Goal: Manage account settings

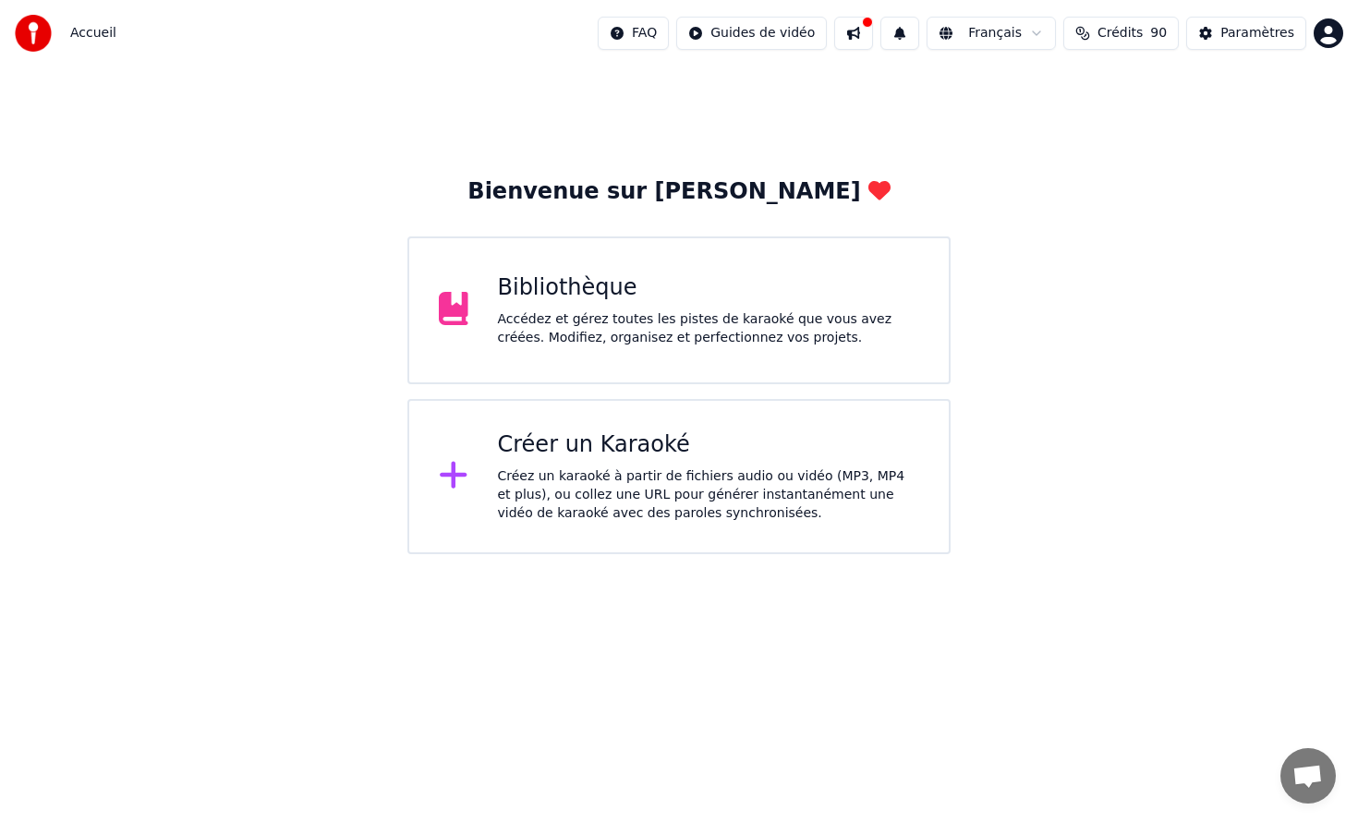
click at [871, 40] on button at bounding box center [853, 33] width 39 height 33
click at [856, 33] on button at bounding box center [853, 33] width 39 height 33
click at [1236, 31] on div "Paramètres" at bounding box center [1258, 33] width 74 height 18
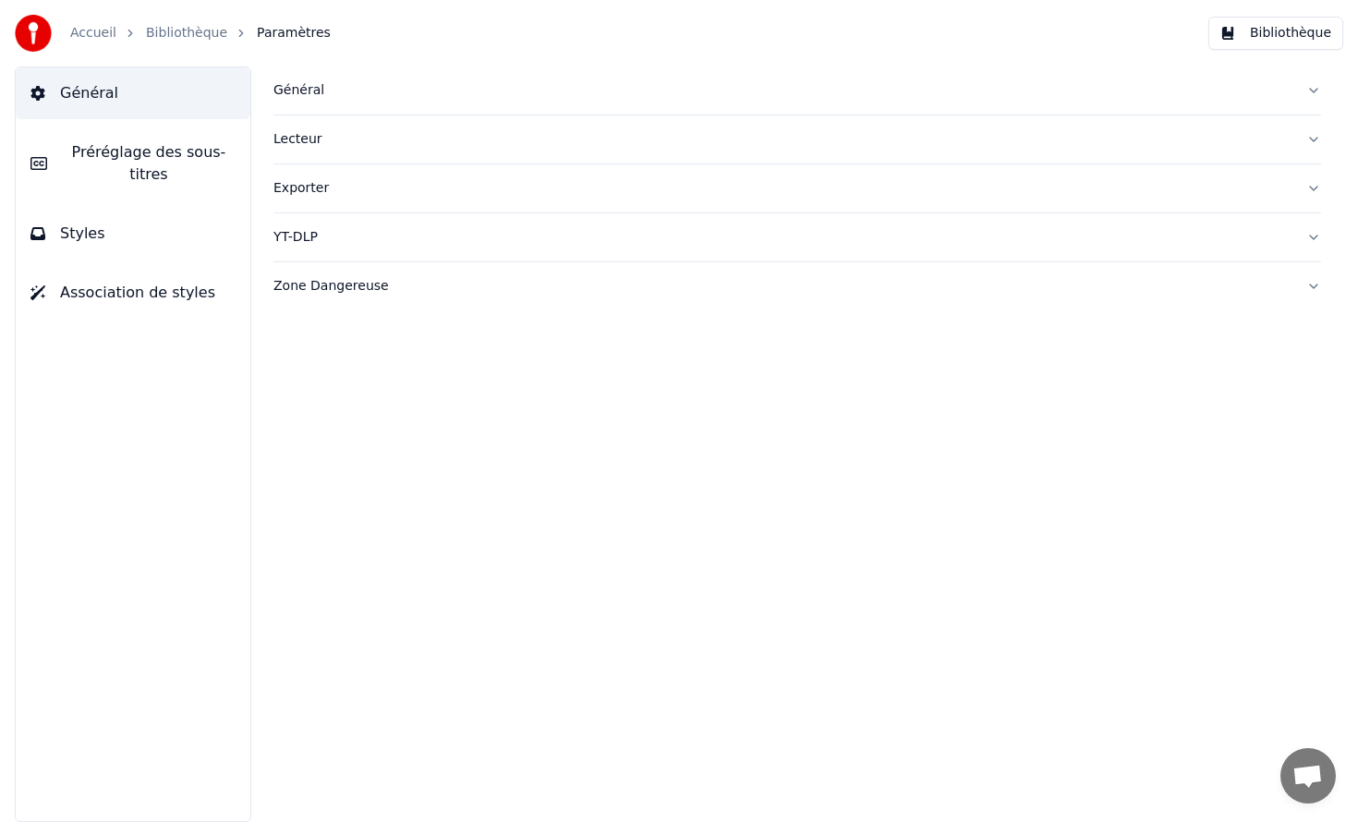
click at [152, 44] on div "Accueil Bibliothèque Paramètres" at bounding box center [173, 33] width 316 height 37
click at [171, 31] on link "Bibliothèque" at bounding box center [186, 33] width 81 height 18
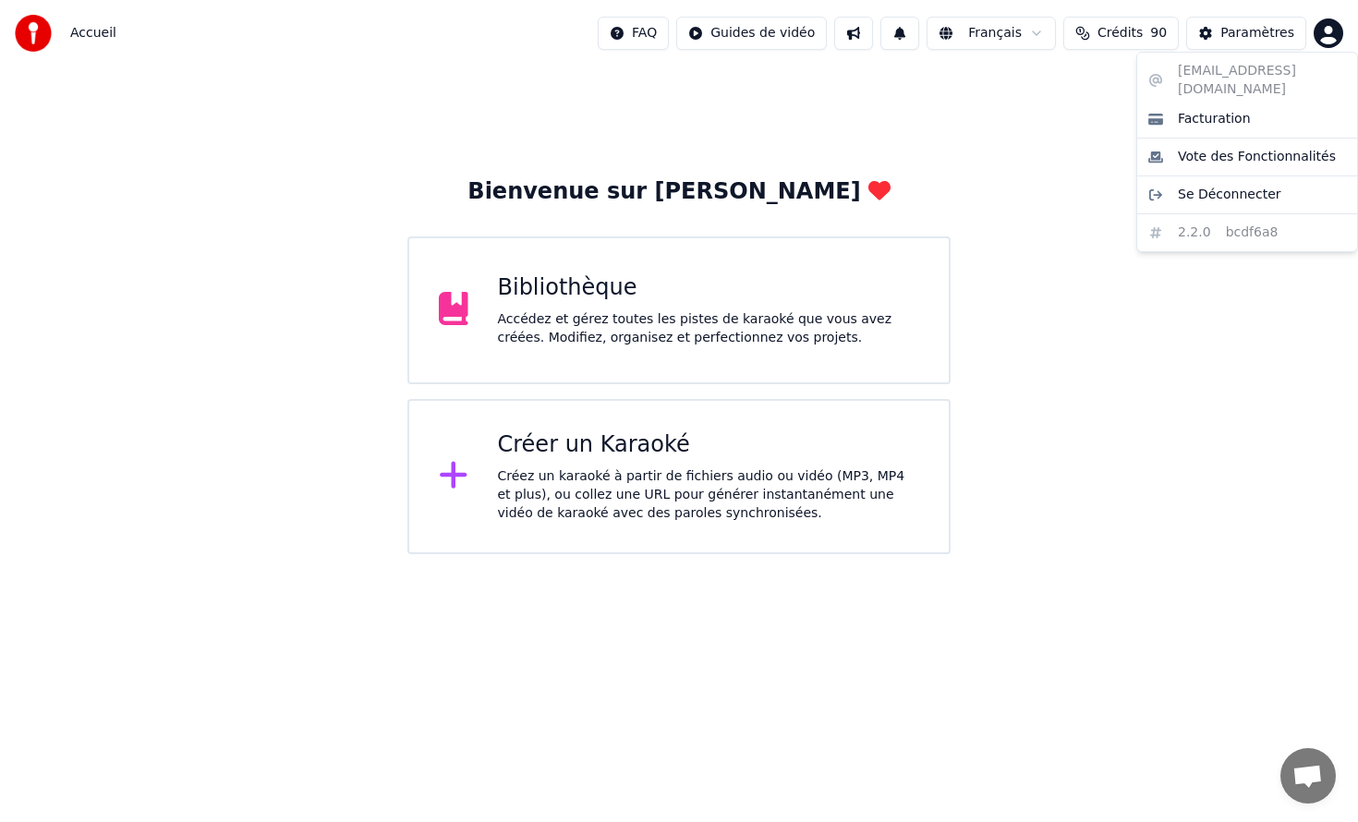
click at [1335, 28] on html "Accueil FAQ Guides de vidéo Français Crédits 90 Paramètres Bienvenue sur Youka …" at bounding box center [679, 277] width 1358 height 554
click at [1238, 110] on span "Facturation" at bounding box center [1214, 119] width 73 height 18
